Goal: Navigation & Orientation: Find specific page/section

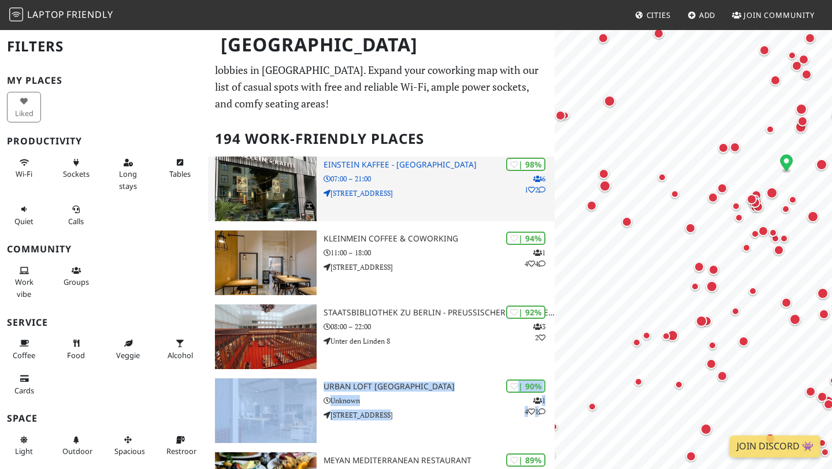
click at [438, 183] on p "07:00 – 21:00" at bounding box center [439, 178] width 231 height 11
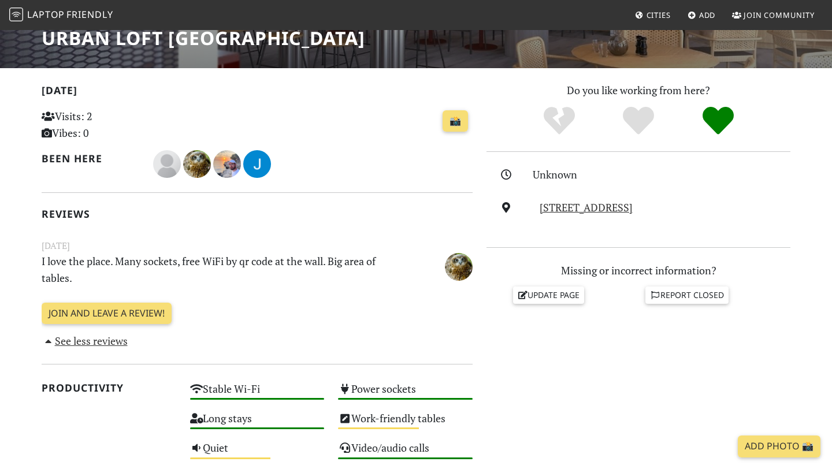
scroll to position [233, 0]
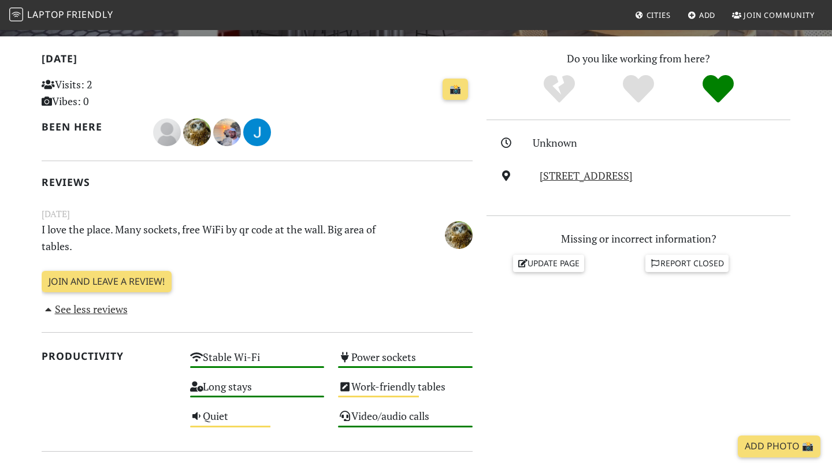
click at [96, 314] on link "See less reviews" at bounding box center [85, 309] width 86 height 14
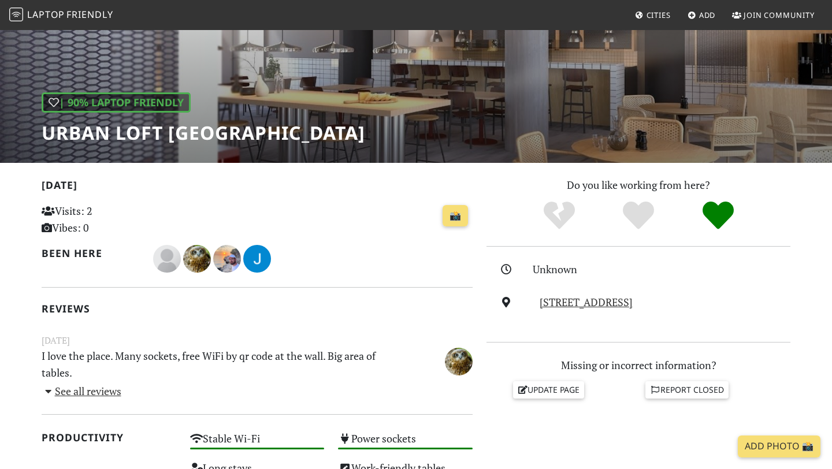
scroll to position [108, 0]
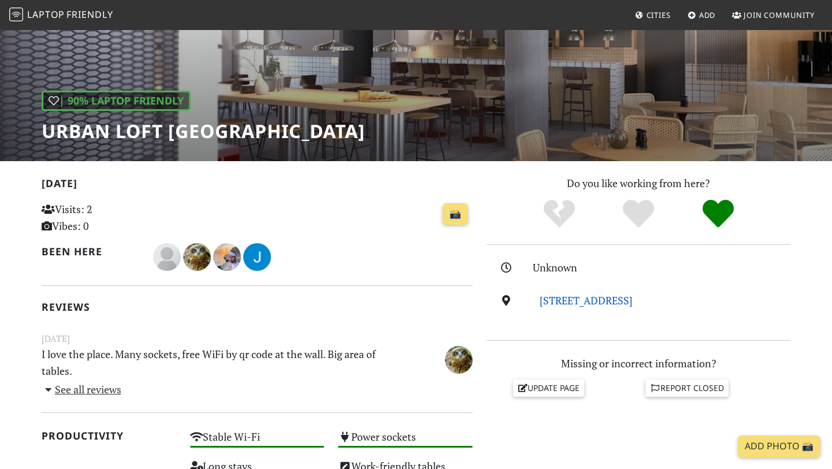
click at [584, 296] on link "Heidestraße 43, 10557, Berlin" at bounding box center [586, 301] width 93 height 14
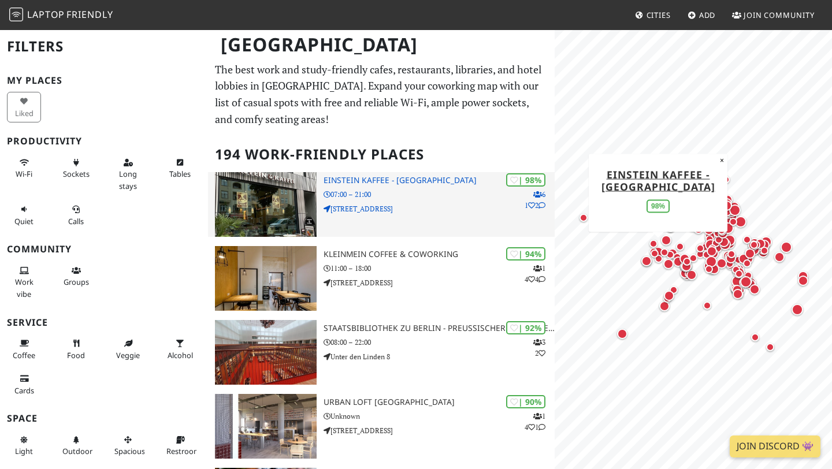
click at [411, 215] on div "| 98% 6 1 2 Einstein Kaffee - [GEOGRAPHIC_DATA] 07:00 – 21:00 [STREET_ADDRESS]" at bounding box center [439, 204] width 231 height 65
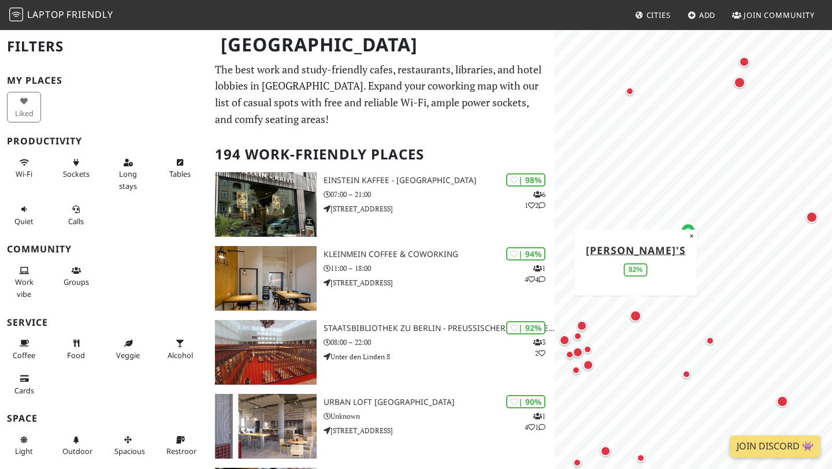
click at [637, 318] on div "Map marker" at bounding box center [636, 316] width 12 height 12
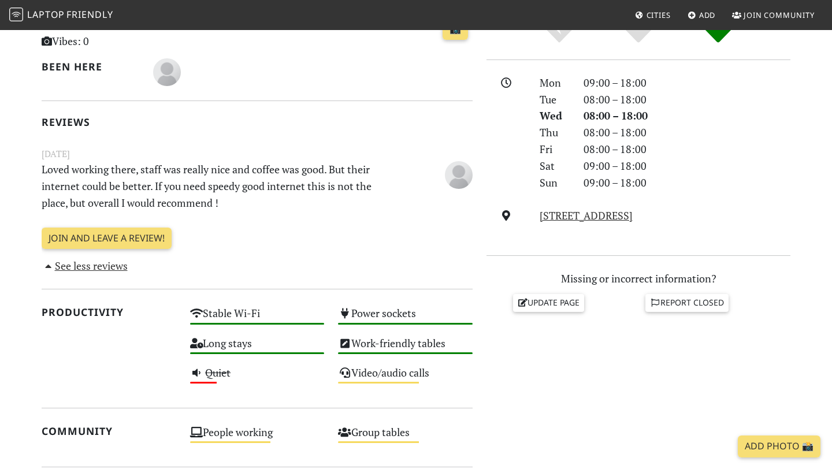
scroll to position [298, 0]
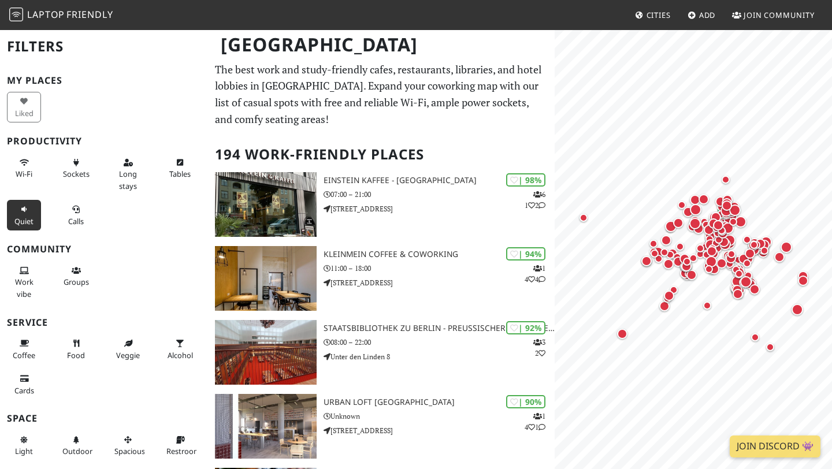
click at [27, 206] on icon at bounding box center [24, 210] width 9 height 8
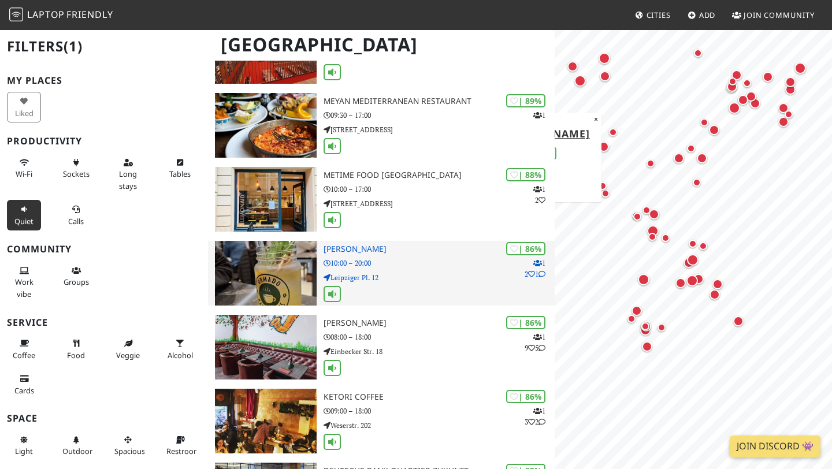
scroll to position [231, 0]
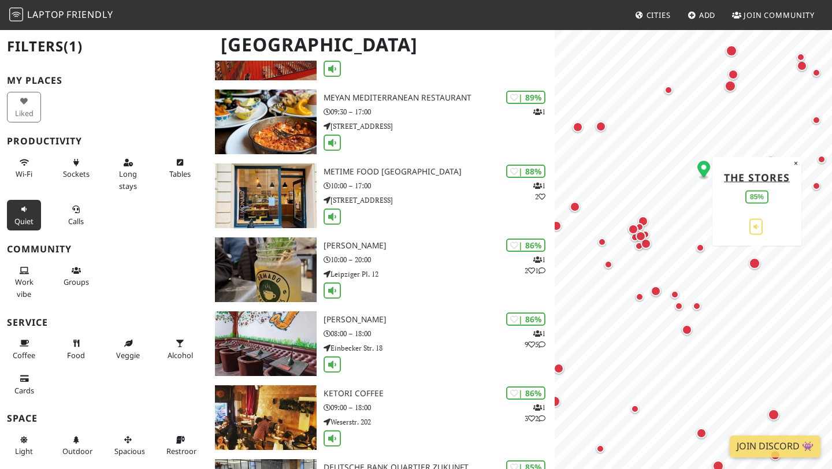
click at [755, 262] on div "Map marker" at bounding box center [755, 264] width 12 height 12
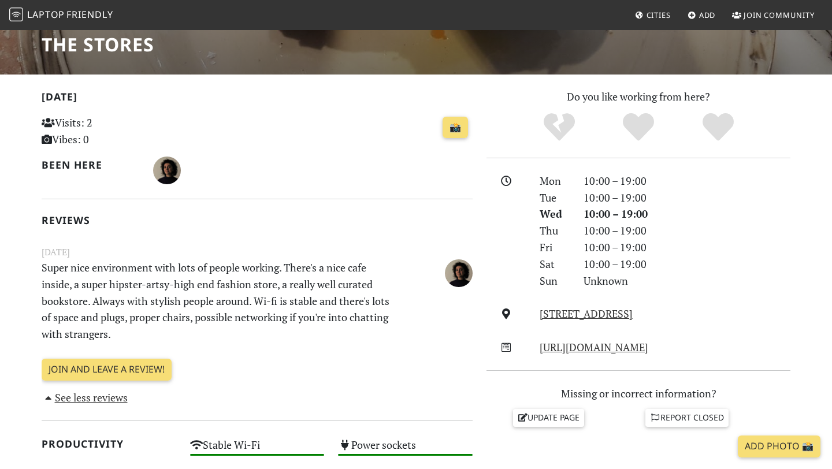
scroll to position [195, 0]
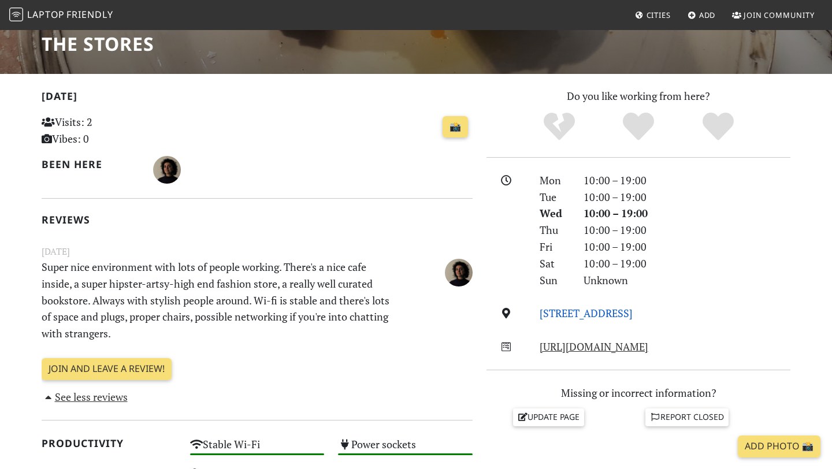
click at [597, 315] on link "Torstraße, 10119, Berlin" at bounding box center [586, 313] width 93 height 14
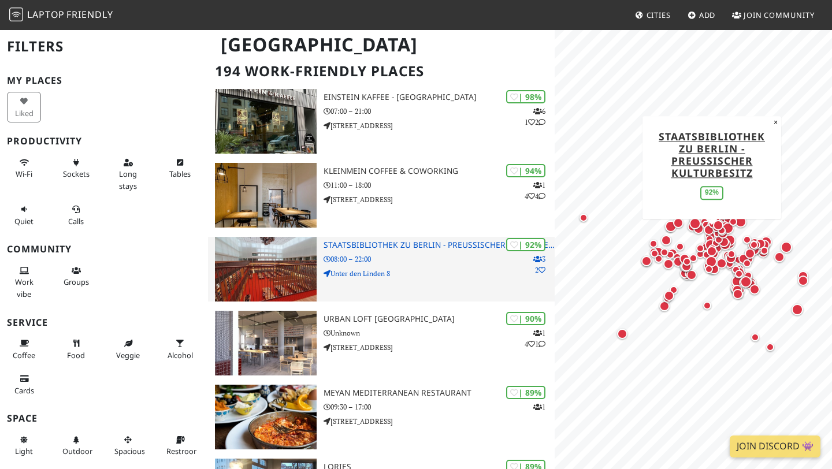
scroll to position [86, 0]
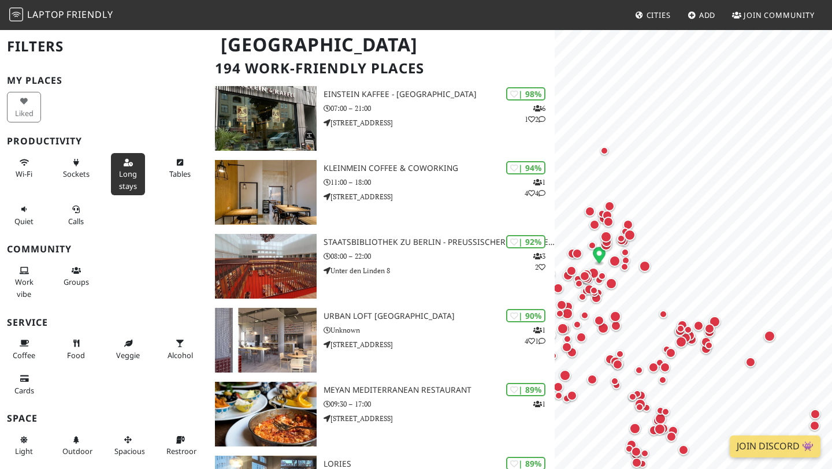
click at [122, 170] on span "Long stays" at bounding box center [128, 180] width 18 height 22
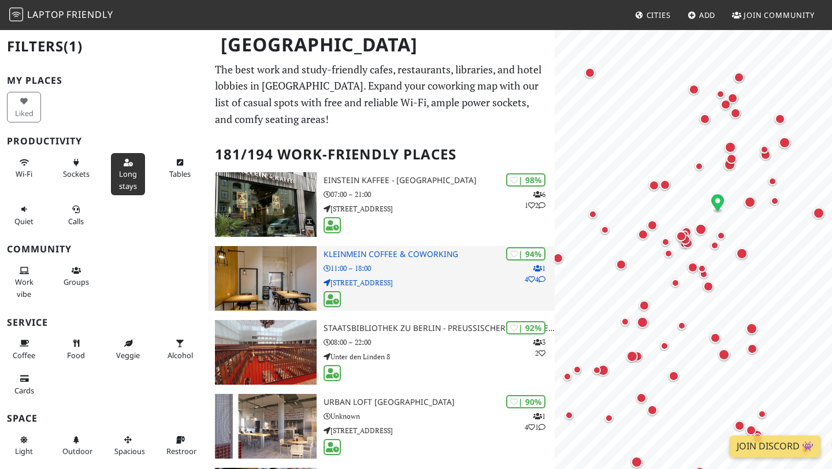
scroll to position [0, 0]
click at [463, 266] on p "11:00 – 18:00" at bounding box center [439, 268] width 231 height 11
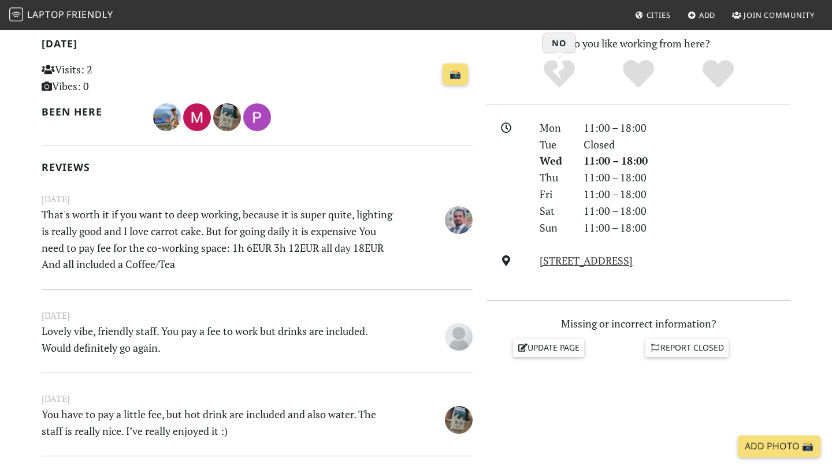
scroll to position [295, 0]
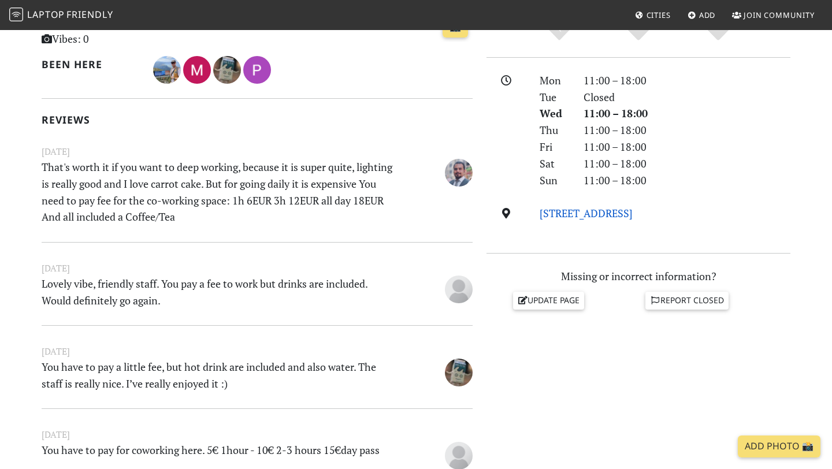
click at [592, 217] on link "[STREET_ADDRESS]" at bounding box center [586, 213] width 93 height 14
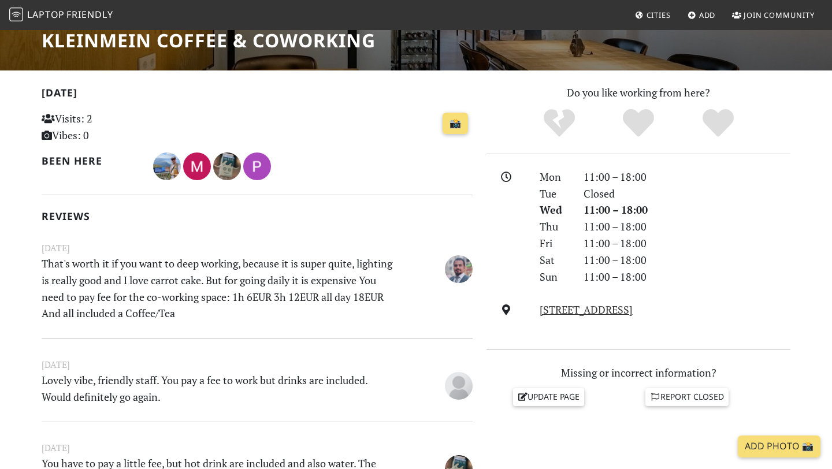
scroll to position [199, 0]
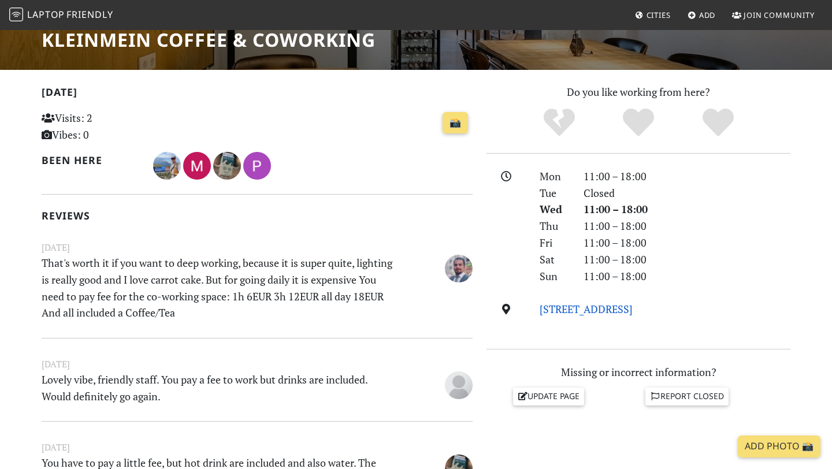
click at [606, 306] on link "[STREET_ADDRESS]" at bounding box center [586, 309] width 93 height 14
